Goal: Task Accomplishment & Management: Manage account settings

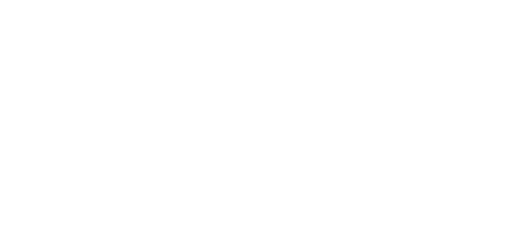
click at [516, 2] on body at bounding box center [260, 116] width 520 height 233
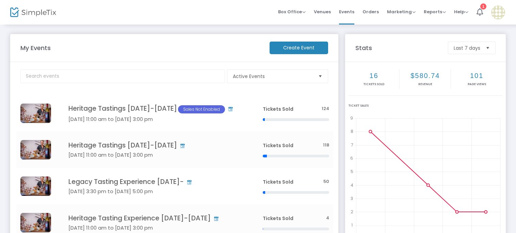
click at [269, 4] on div "Box Office Sell Tickets Bookings Sell Season Pass Venues Memberships Events Ord…" at bounding box center [390, 12] width 252 height 25
click at [148, 153] on icon "Data table" at bounding box center [150, 150] width 9 height 6
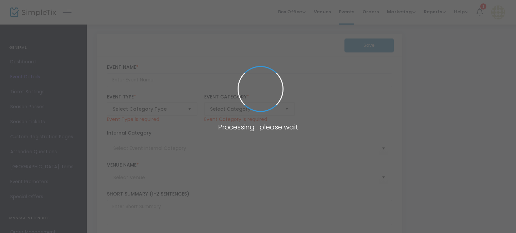
type input "Heritage Tastings [DATE]-[DATE]"
type textarea "Join [PERSON_NAME] Winery for our exclusive Elevated Tasting Experiences in our…"
checkbox input "true"
type input "Register Now"
type input "[PERSON_NAME] Winery Press House"
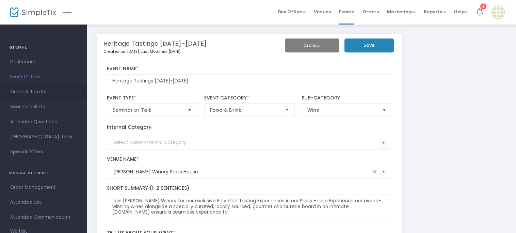
click at [23, 91] on span "Times & Tickets" at bounding box center [43, 91] width 66 height 9
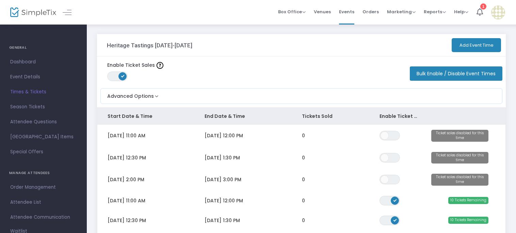
click at [23, 91] on span "Times & Tickets" at bounding box center [43, 91] width 66 height 9
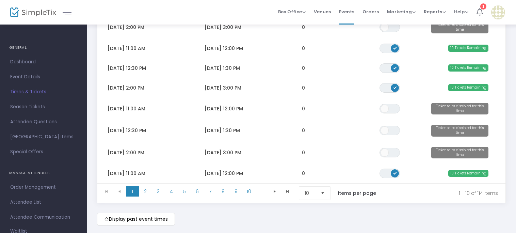
scroll to position [154, 0]
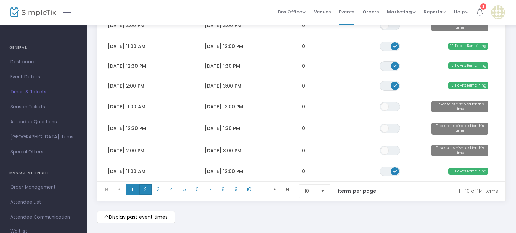
click at [144, 189] on span "2" at bounding box center [145, 189] width 13 height 10
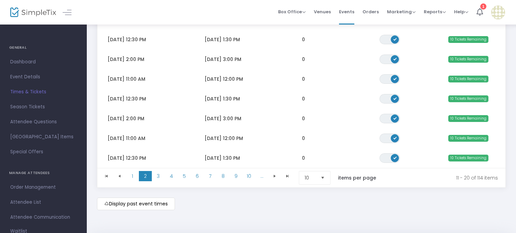
click at [144, 188] on kendo-grid "Start Date & Time End Date & Time Tickets Sold Enable Ticket Sales [DATE] 12:30…" at bounding box center [301, 70] width 409 height 235
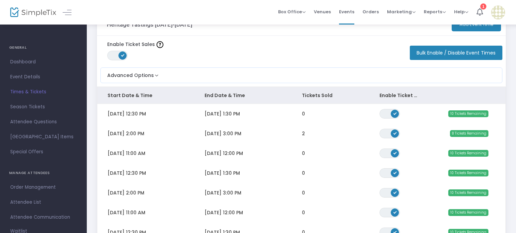
scroll to position [0, 0]
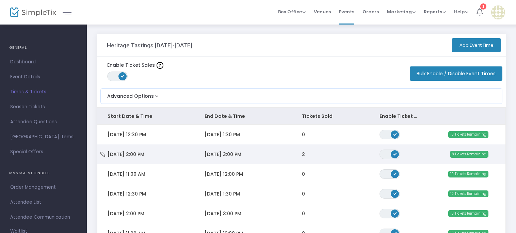
click at [124, 159] on td "[DATE] 2:00 PM" at bounding box center [145, 154] width 97 height 20
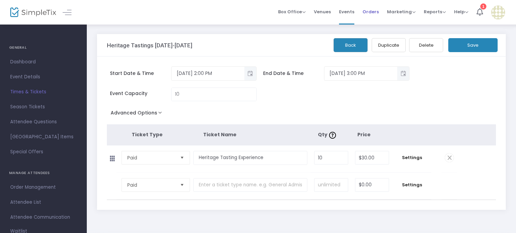
click at [372, 13] on span "Orders" at bounding box center [370, 11] width 16 height 17
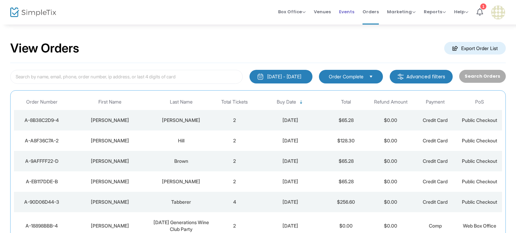
click at [347, 13] on span "Events" at bounding box center [346, 11] width 15 height 17
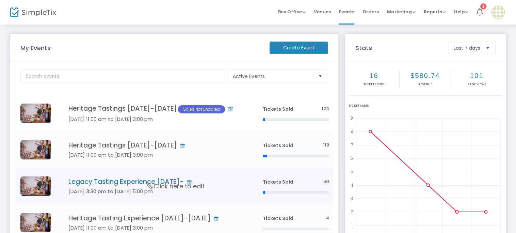
click at [135, 185] on h4 "Legacy Tasting Experience [DATE]-" at bounding box center [155, 182] width 174 height 8
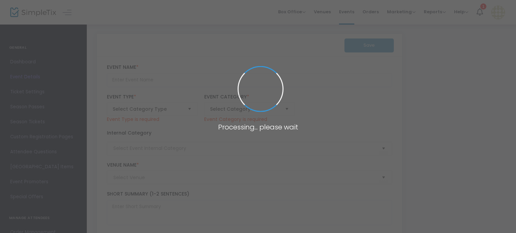
type input "Legacy Tasting Experience [DATE]-"
type textarea "Our Legacy Tasting takes you on a more immersive and educational journey guided…"
checkbox input "true"
type input "Register Now"
type input "[PERSON_NAME] Winery Press House"
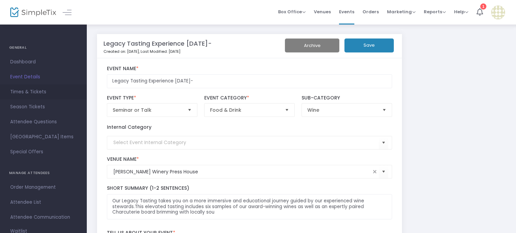
click at [27, 90] on span "Times & Tickets" at bounding box center [43, 91] width 66 height 9
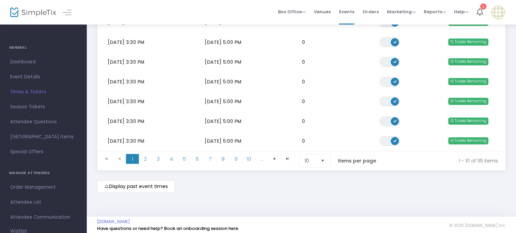
scroll to position [174, 0]
click at [146, 162] on span "2" at bounding box center [145, 159] width 13 height 10
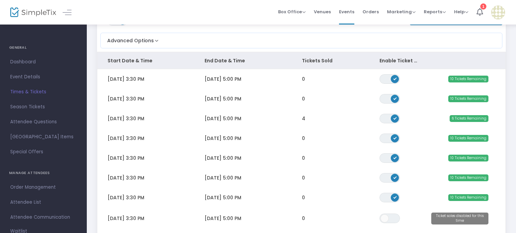
scroll to position [60, 0]
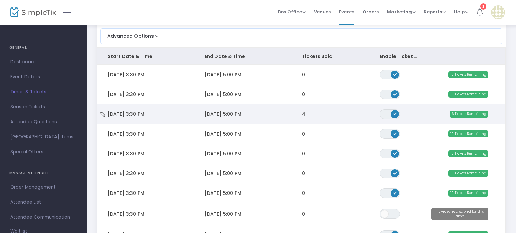
click at [170, 113] on td "[DATE] 3:30 PM" at bounding box center [145, 114] width 97 height 20
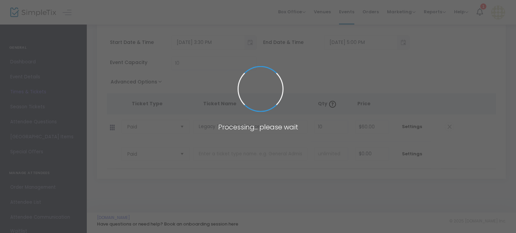
scroll to position [30, 0]
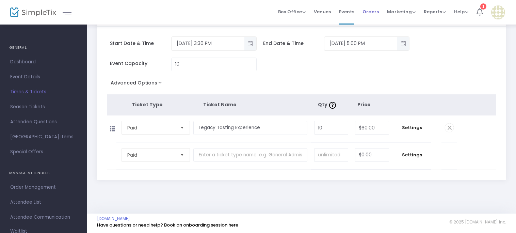
click at [373, 9] on span "Orders" at bounding box center [370, 11] width 16 height 17
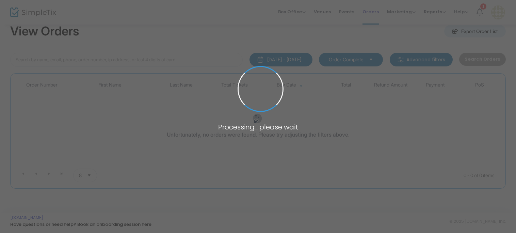
scroll to position [16, 0]
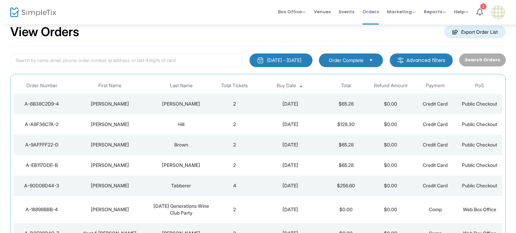
click at [373, 9] on span "Orders" at bounding box center [370, 11] width 16 height 17
click at [348, 7] on span "Events" at bounding box center [346, 11] width 15 height 17
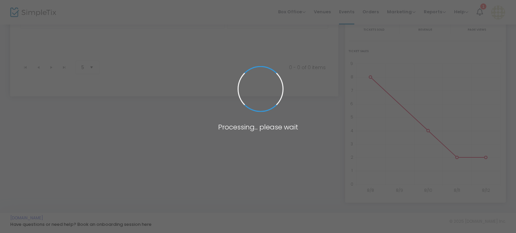
scroll to position [120, 0]
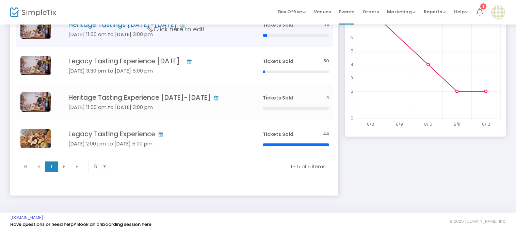
click at [135, 29] on h4 "Heritage Tastings [DATE]-[DATE]" at bounding box center [155, 25] width 174 height 8
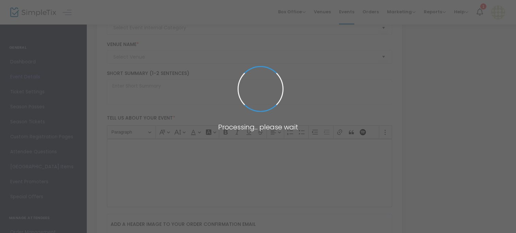
type input "Heritage Tastings [DATE]-[DATE]"
type textarea "Join [PERSON_NAME] Winery for our exclusive Elevated Tasting Experiences in our…"
checkbox input "true"
type input "Register Now"
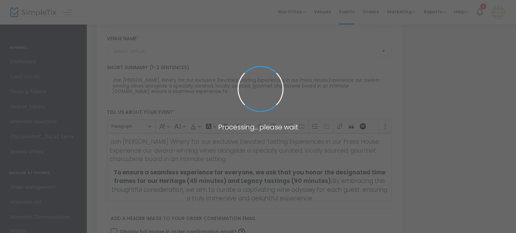
type input "[PERSON_NAME] Winery Press House"
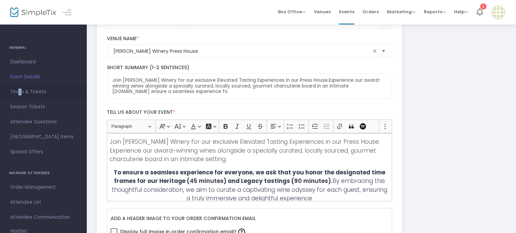
drag, startPoint x: 135, startPoint y: 31, endPoint x: 20, endPoint y: 90, distance: 129.2
click at [20, 90] on span "Times & Tickets" at bounding box center [43, 91] width 66 height 9
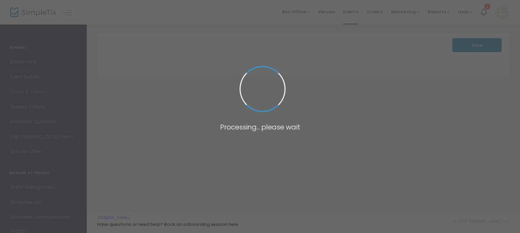
click at [20, 90] on span at bounding box center [260, 116] width 520 height 233
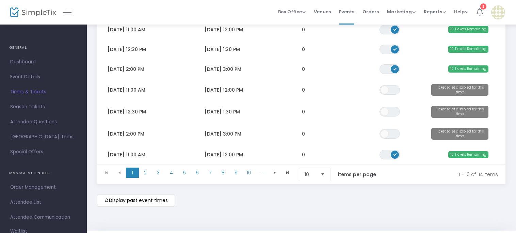
scroll to position [172, 0]
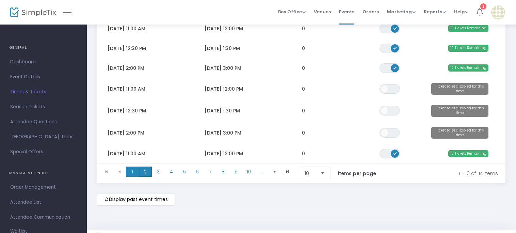
click at [143, 172] on span "2" at bounding box center [145, 171] width 13 height 10
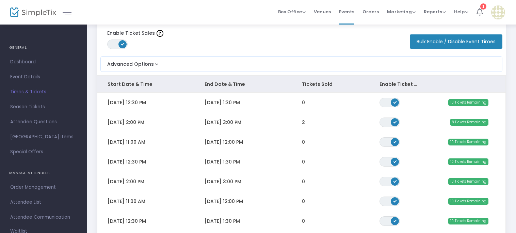
scroll to position [31, 0]
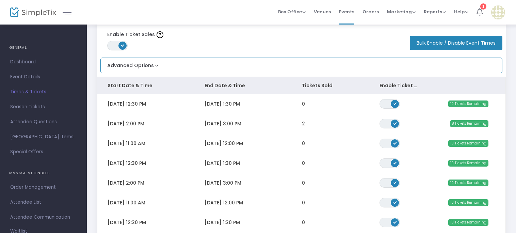
click at [155, 65] on button "Advanced Options" at bounding box center [130, 63] width 59 height 11
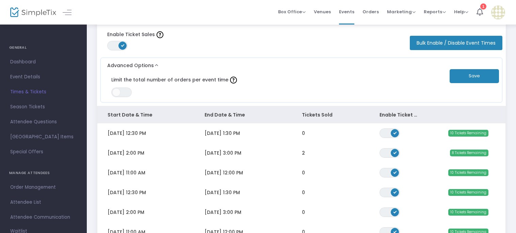
click at [182, 53] on div "Enable Ticket Sales ON OFF Bulk Enable / Disable Event Times" at bounding box center [301, 40] width 409 height 28
click at [29, 180] on link "Order Management" at bounding box center [43, 187] width 87 height 15
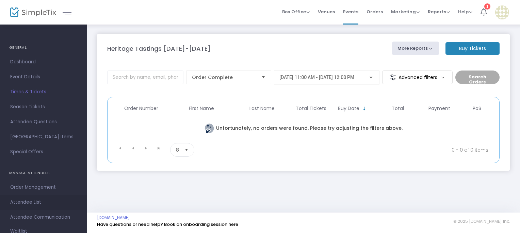
click at [12, 204] on span "Attendee List" at bounding box center [43, 202] width 66 height 9
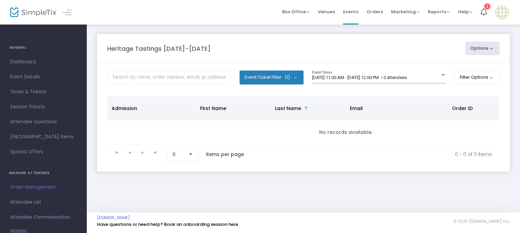
click at [152, 156] on kendo-pager-next-buttons at bounding box center [149, 154] width 26 height 14
click at [152, 154] on kendo-pager-next-buttons at bounding box center [149, 154] width 26 height 14
click at [441, 75] on div at bounding box center [442, 75] width 3 height 2
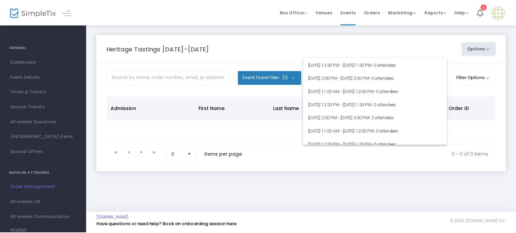
scroll to position [1266, 0]
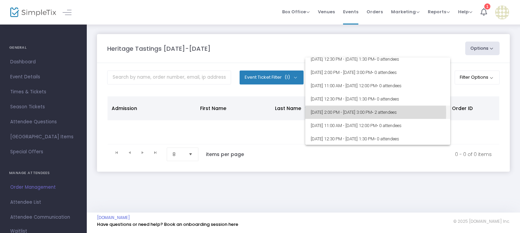
click at [317, 113] on span "[DATE] 2:00 PM - [DATE] 3:00 PM • 2 attendees" at bounding box center [378, 112] width 134 height 13
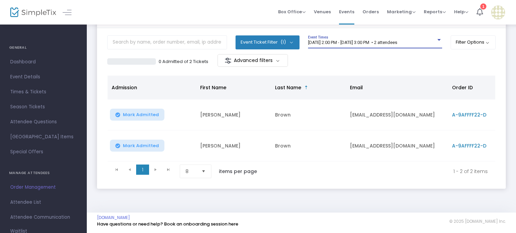
scroll to position [0, 0]
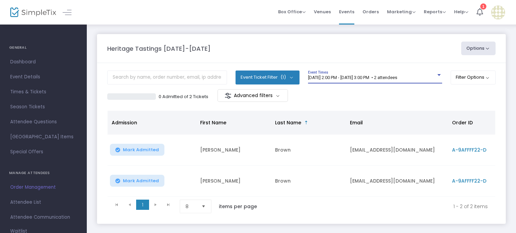
click at [439, 74] on div at bounding box center [438, 75] width 3 height 2
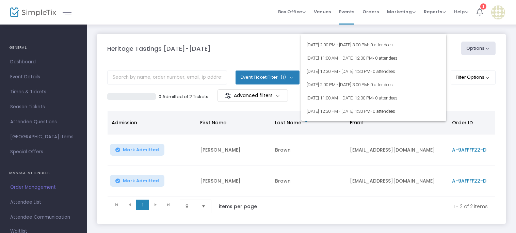
scroll to position [1629, 0]
click at [354, 12] on div at bounding box center [258, 116] width 516 height 233
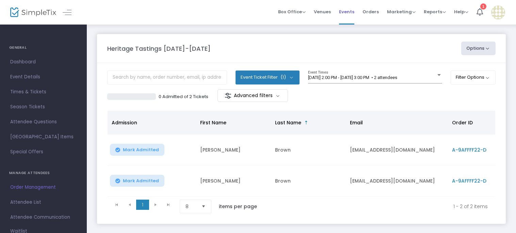
click at [341, 17] on span "Events" at bounding box center [346, 11] width 15 height 17
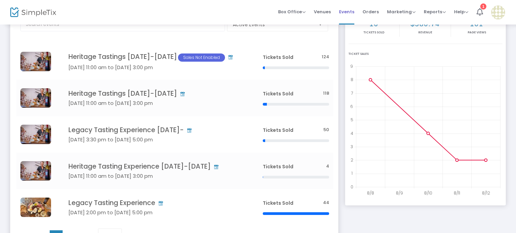
scroll to position [54, 0]
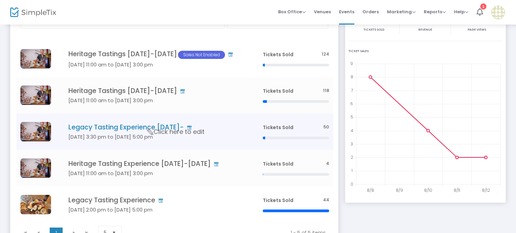
click at [89, 140] on h5 "[DATE] 3:30 pm to [DATE] 5:00 pm" at bounding box center [155, 137] width 174 height 6
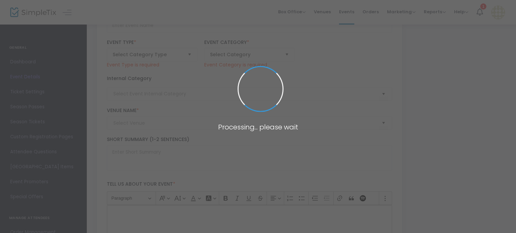
type input "Legacy Tasting Experience [DATE]-"
type textarea "Our Legacy Tasting takes you on a more immersive and educational journey guided…"
checkbox input "true"
type input "Register Now"
type input "[PERSON_NAME] Winery Press House"
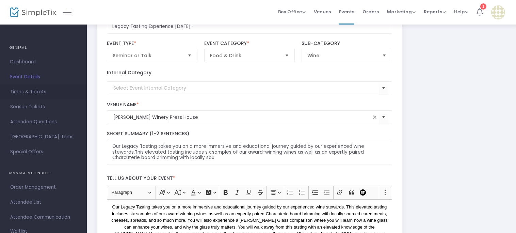
click at [14, 93] on span "Times & Tickets" at bounding box center [43, 91] width 66 height 9
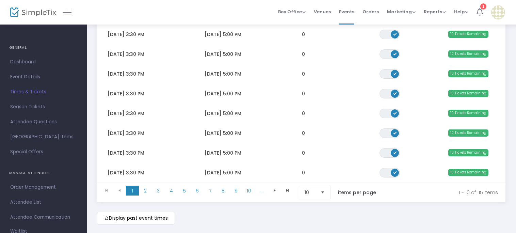
scroll to position [160, 0]
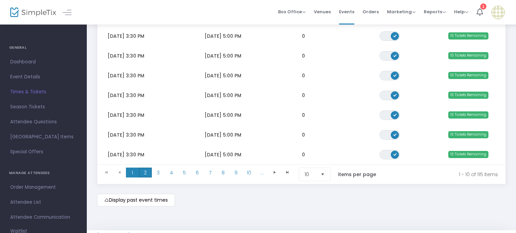
click at [144, 171] on span "2" at bounding box center [145, 172] width 13 height 10
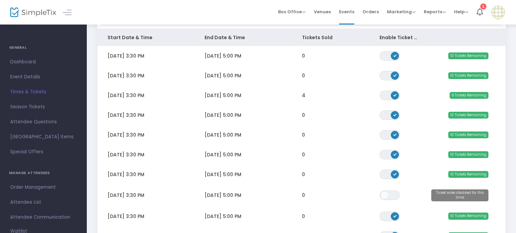
scroll to position [78, 0]
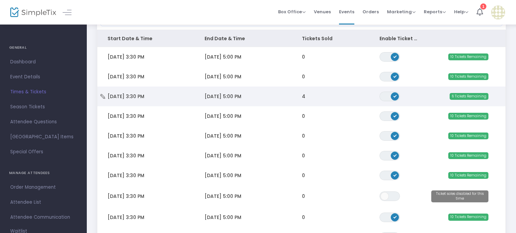
click at [111, 95] on span "[DATE] 3:30 PM" at bounding box center [126, 96] width 37 height 7
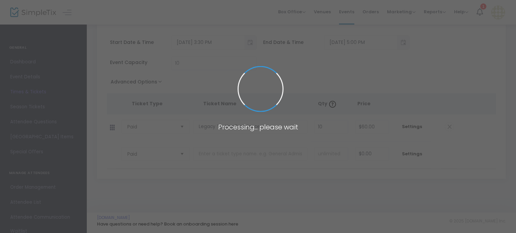
scroll to position [30, 0]
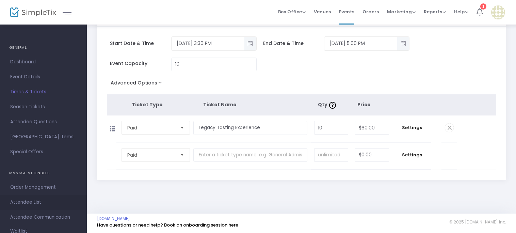
click at [16, 204] on span "Attendee List" at bounding box center [43, 202] width 66 height 9
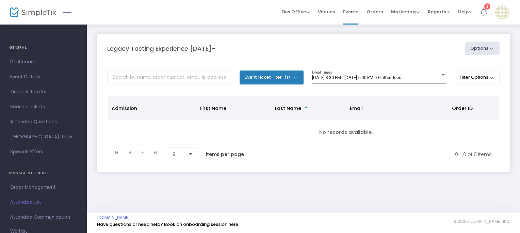
click at [439, 78] on div "[DATE] 3:30 PM - [DATE] 5:00 PM • 0 attendees" at bounding box center [379, 77] width 134 height 5
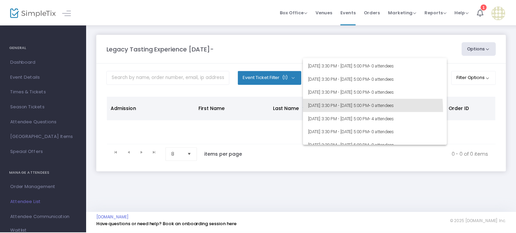
scroll to position [1340, 0]
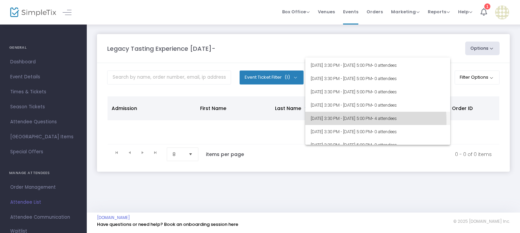
click at [317, 121] on span "[DATE] 3:30 PM - [DATE] 5:00 PM • 4 attendees" at bounding box center [378, 118] width 134 height 13
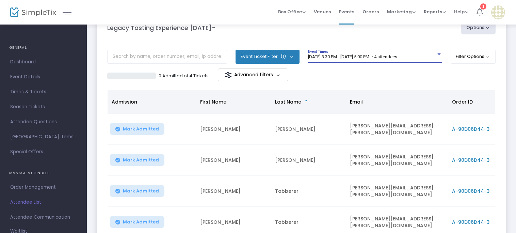
scroll to position [10, 0]
